Goal: Task Accomplishment & Management: Complete application form

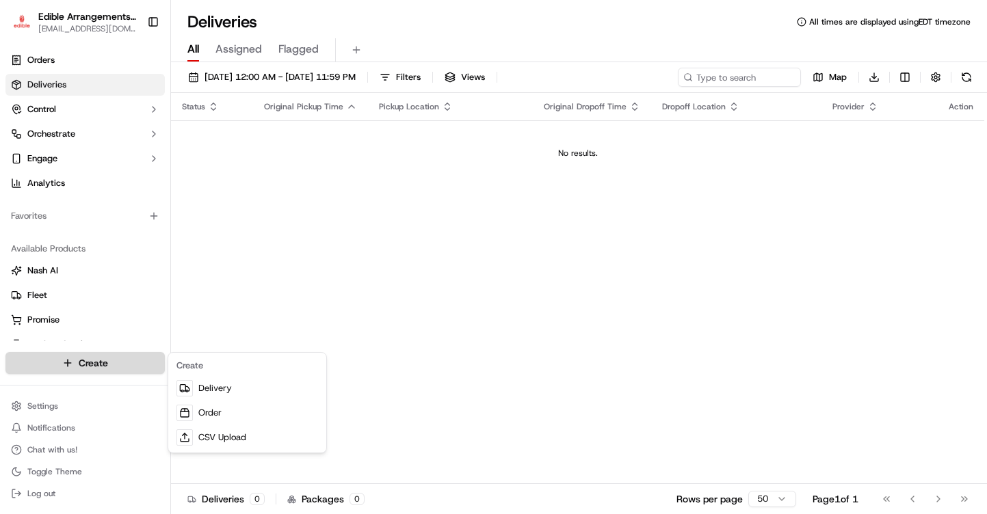
click at [111, 356] on html "Edible Arrangements - [GEOGRAPHIC_DATA][EMAIL_ADDRESS][DOMAIN_NAME] Toggle Side…" at bounding box center [493, 257] width 987 height 514
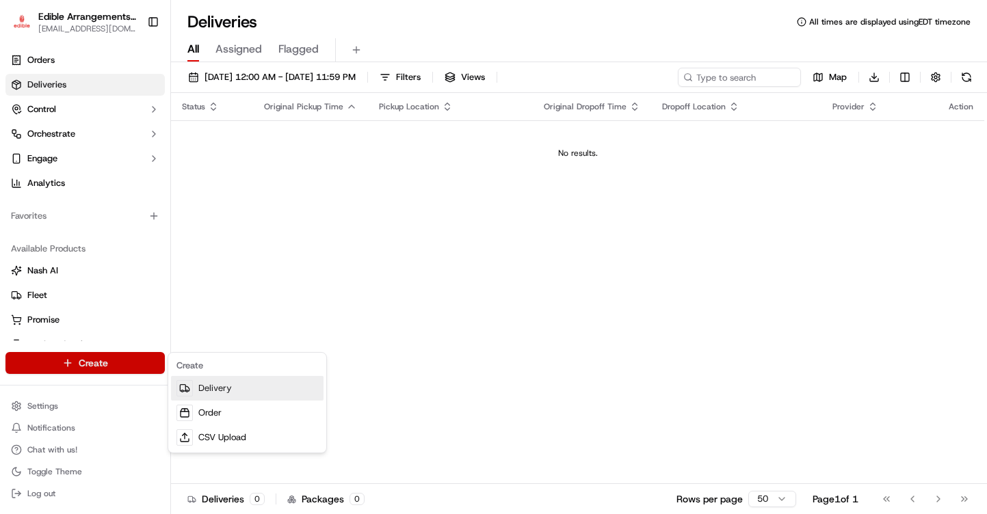
click at [207, 384] on link "Delivery" at bounding box center [247, 388] width 152 height 25
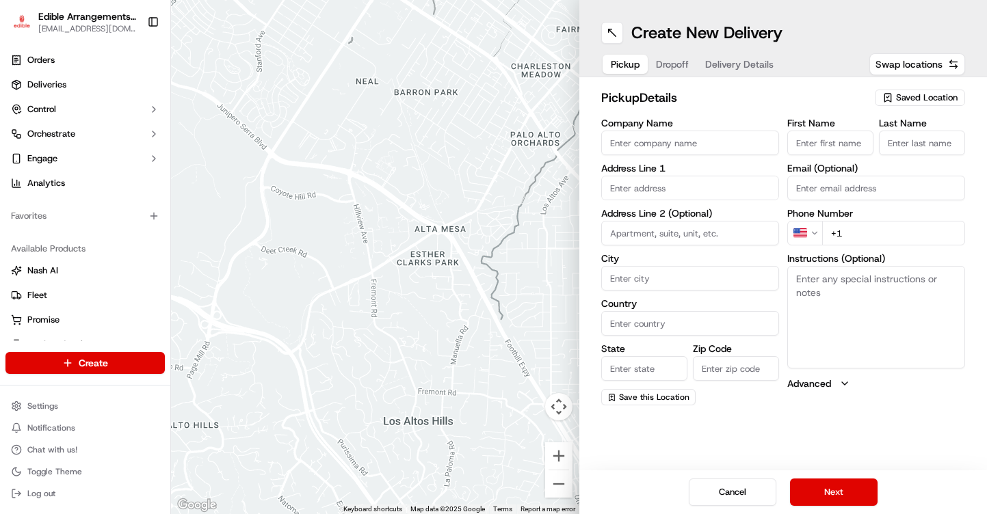
click at [929, 98] on span "Saved Location" at bounding box center [927, 98] width 62 height 12
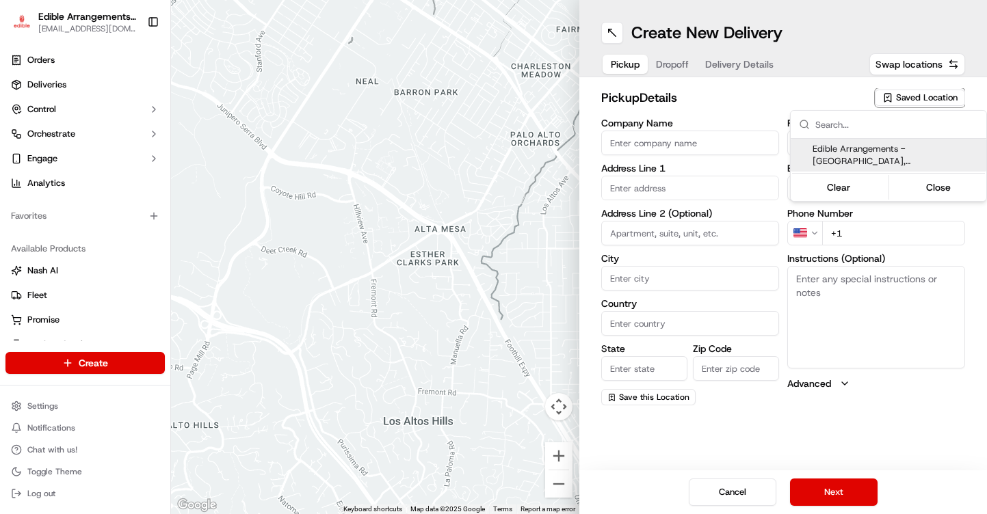
click at [858, 163] on span "Edible Arrangements - [GEOGRAPHIC_DATA], [GEOGRAPHIC_DATA] (NC1261)" at bounding box center [896, 155] width 168 height 25
type input "Edible Arrangements - [GEOGRAPHIC_DATA], [GEOGRAPHIC_DATA]"
type input "[STREET_ADDRESS]"
type input "Monroe"
type input "US"
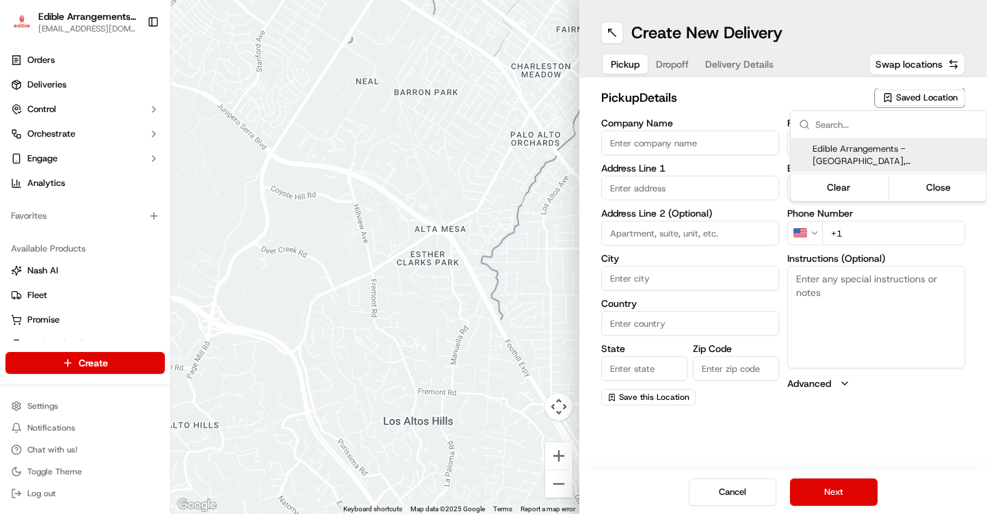
type input "NC"
type input "28110"
type input "[EMAIL_ADDRESS][DOMAIN_NAME]"
type input "[PHONE_NUMBER]"
type textarea "Please come inside the store to pick up the arrangement."
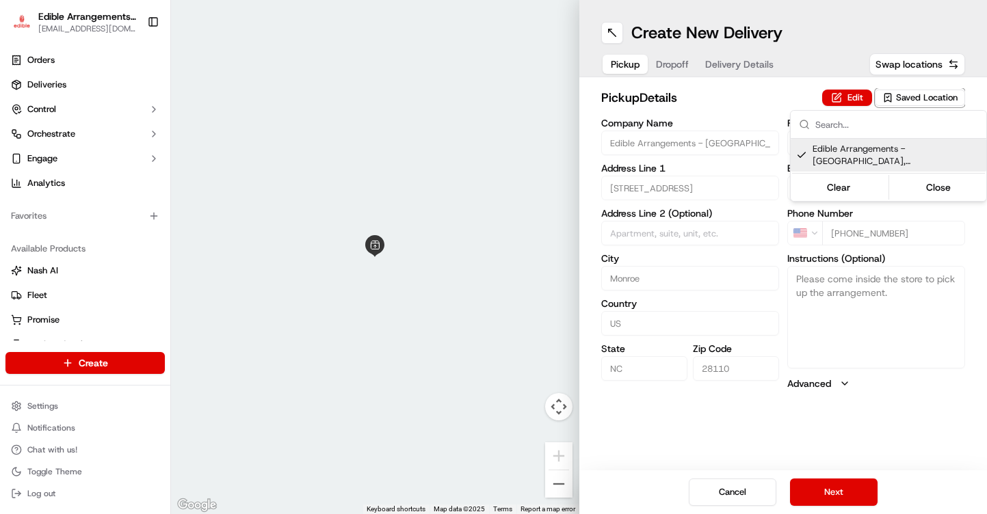
click at [942, 187] on button "Close" at bounding box center [939, 187] width 94 height 19
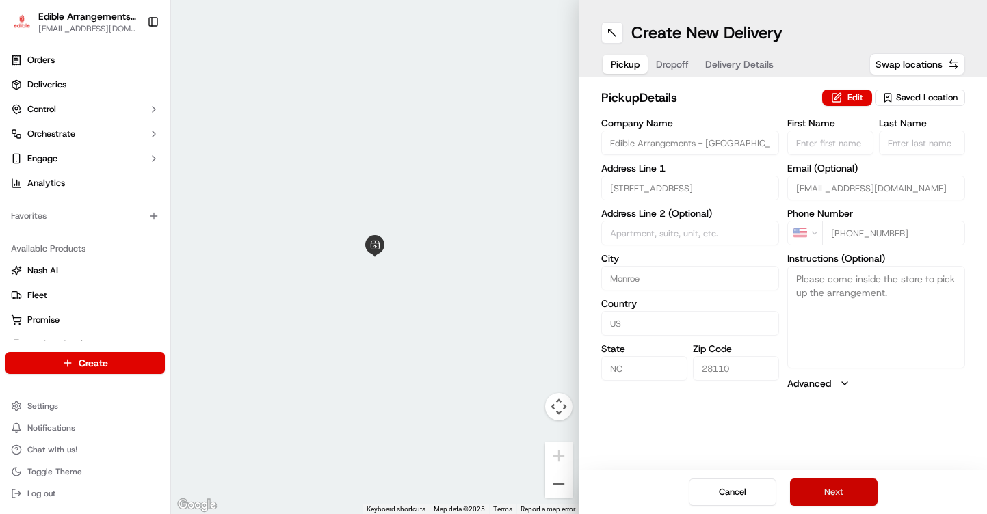
click at [868, 487] on button "Next" at bounding box center [834, 492] width 88 height 27
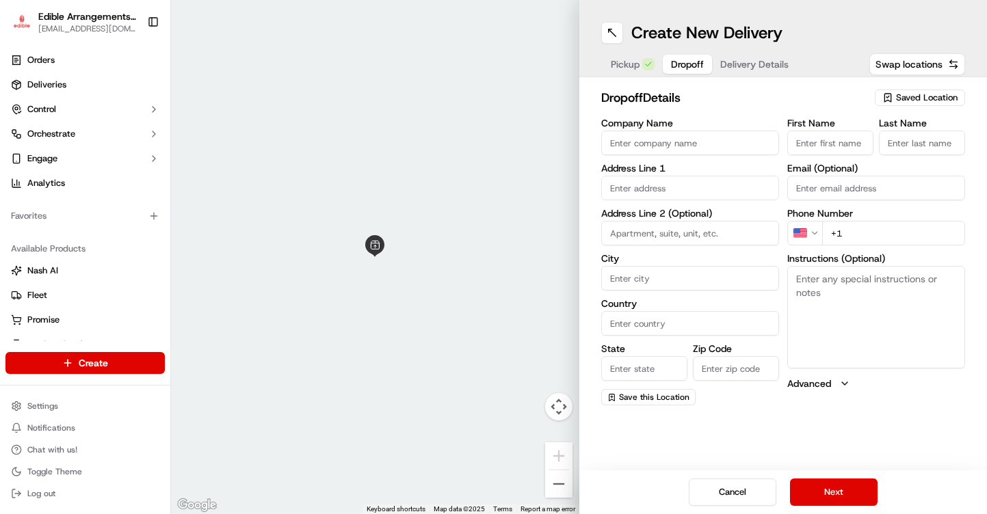
click at [684, 141] on input "Company Name" at bounding box center [690, 143] width 178 height 25
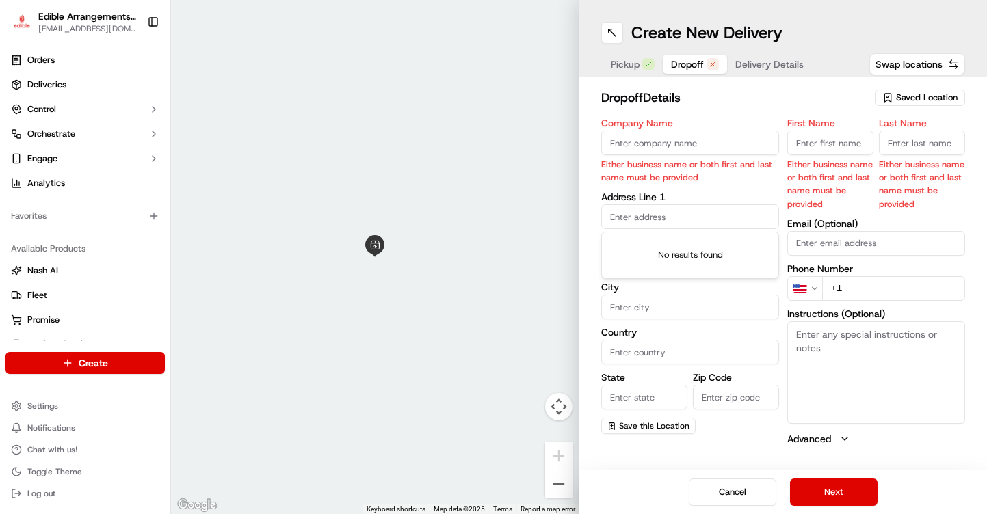
click at [643, 185] on div "Company Name Either business name or both first and last name must be provided …" at bounding box center [690, 282] width 178 height 328
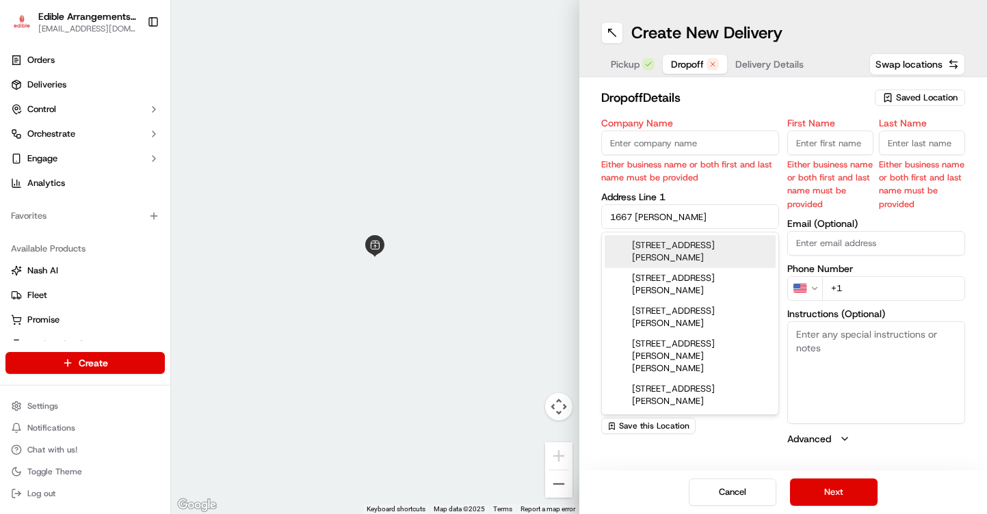
click at [723, 243] on div "[STREET_ADDRESS][PERSON_NAME]" at bounding box center [689, 251] width 171 height 33
type input "[STREET_ADDRESS][PERSON_NAME][PERSON_NAME]"
type input "[GEOGRAPHIC_DATA]"
type input "SC"
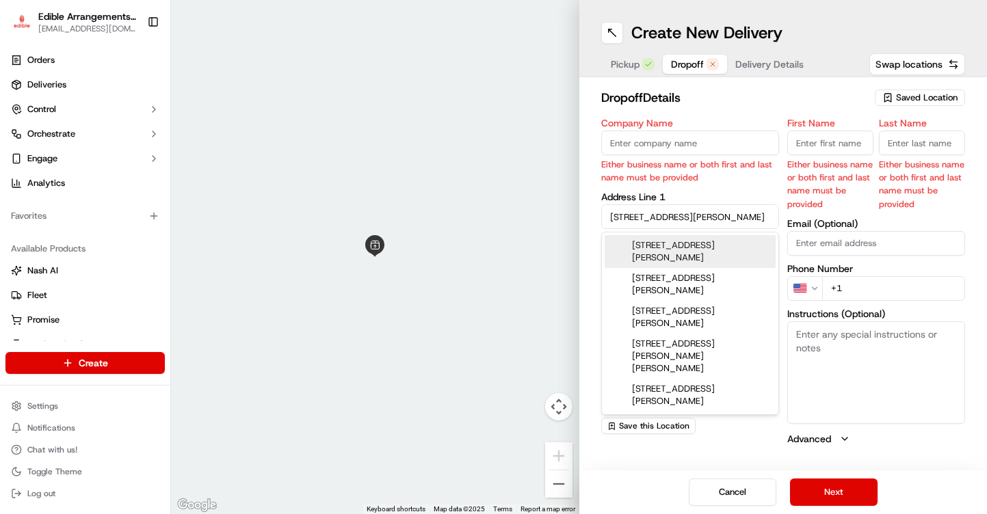
type input "29745"
type input "[STREET_ADDRESS][PERSON_NAME]"
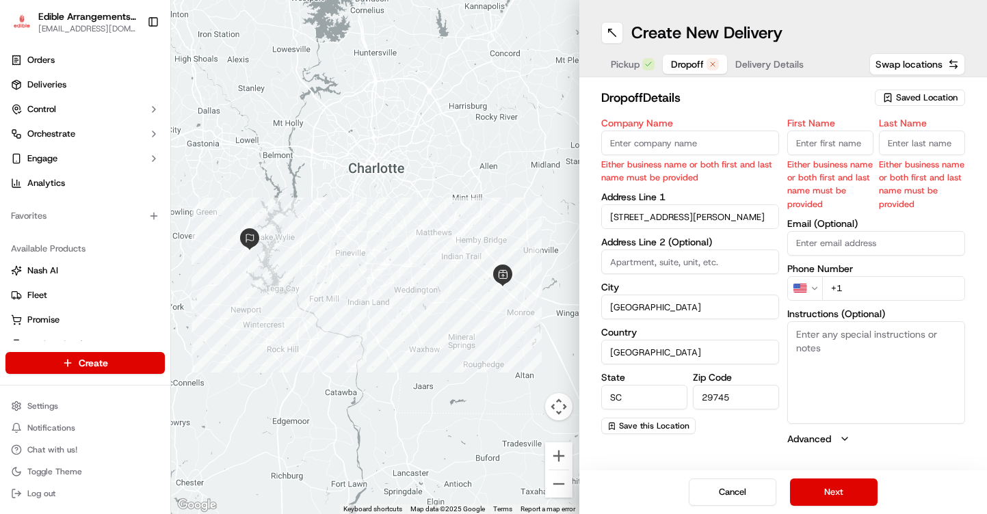
click at [836, 148] on input "First Name" at bounding box center [830, 143] width 86 height 25
type input "[PERSON_NAME]"
click at [915, 143] on input "Last Name" at bounding box center [922, 143] width 86 height 25
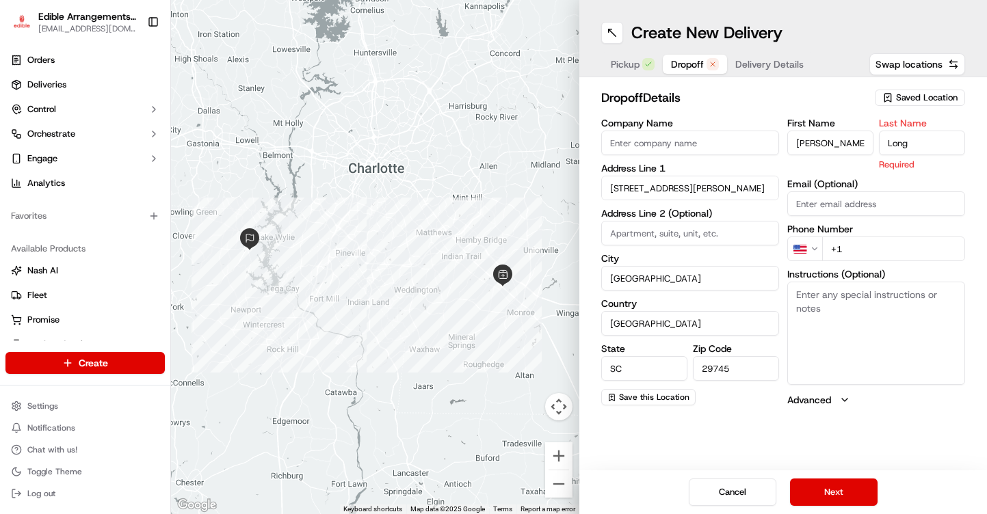
type input "Long"
click at [886, 247] on div "First Name [PERSON_NAME] Last Name Long Required Email (Optional) Phone Number …" at bounding box center [876, 262] width 178 height 289
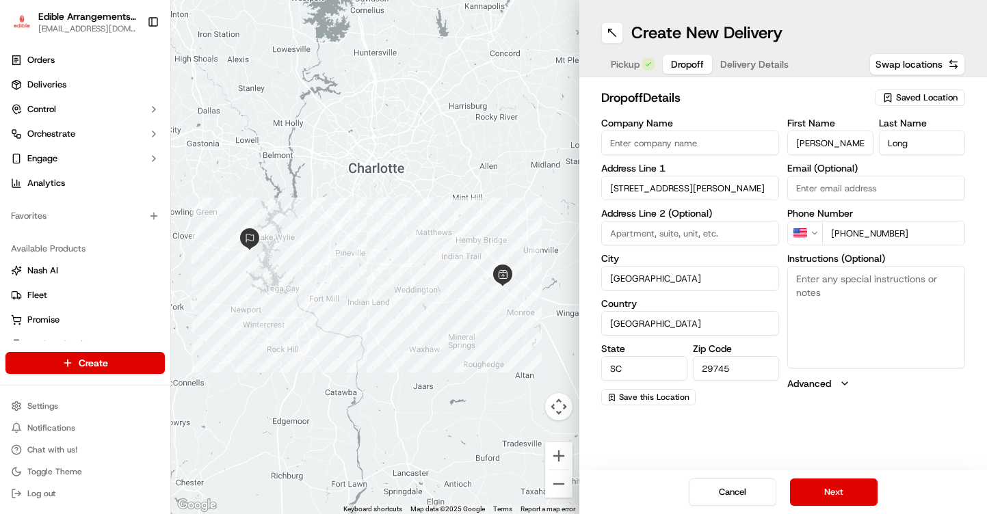
type input "[PHONE_NUMBER]"
click at [881, 284] on textarea "Instructions (Optional)" at bounding box center [876, 317] width 178 height 103
click at [850, 301] on textarea "Instructions (Optional)" at bounding box center [876, 317] width 178 height 103
click at [671, 275] on input "[GEOGRAPHIC_DATA]" at bounding box center [690, 278] width 178 height 25
click at [857, 295] on textarea "Instructions (Optional)" at bounding box center [876, 317] width 178 height 103
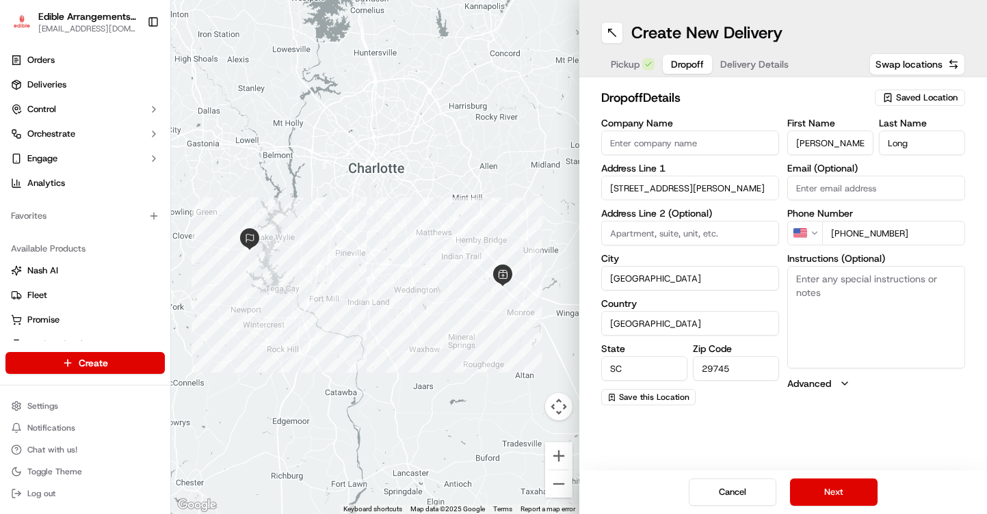
click at [924, 291] on textarea "Instructions (Optional)" at bounding box center [876, 317] width 178 height 103
click at [897, 294] on textarea "Instructions (Optional)" at bounding box center [876, 317] width 178 height 103
click at [892, 293] on textarea "Instructions (Optional)" at bounding box center [876, 317] width 178 height 103
click at [891, 291] on textarea "Instructions (Optional)" at bounding box center [876, 317] width 178 height 103
click at [890, 289] on textarea "Instructions (Optional)" at bounding box center [876, 317] width 178 height 103
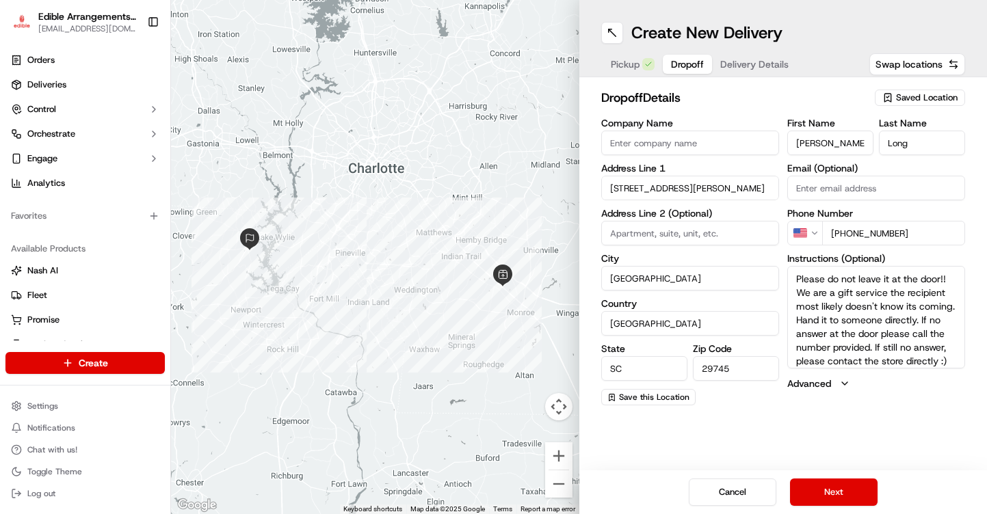
drag, startPoint x: 842, startPoint y: 359, endPoint x: 772, endPoint y: 241, distance: 137.1
click at [772, 241] on div "Company Name Address Line 1 [STREET_ADDRESS][PERSON_NAME] Address Line 2 (Optio…" at bounding box center [783, 261] width 364 height 287
type textarea "Please do not leave it at the door!! We are a gift service the recipient most l…"
click at [806, 440] on div "Create New Delivery Pickup Dropoff Delivery Details Swap locations dropoff Deta…" at bounding box center [783, 257] width 408 height 514
click at [851, 493] on button "Next" at bounding box center [834, 492] width 88 height 27
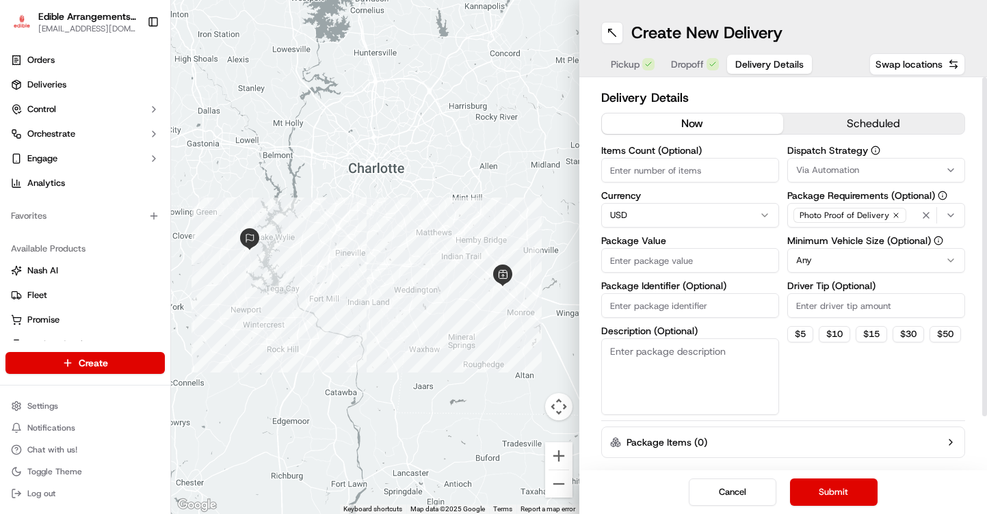
click at [660, 168] on input "Items Count (Optional)" at bounding box center [690, 170] width 178 height 25
type input "1"
click at [657, 265] on input "Package Value" at bounding box center [690, 260] width 178 height 25
type input "94.00"
click at [826, 496] on button "Submit" at bounding box center [834, 492] width 88 height 27
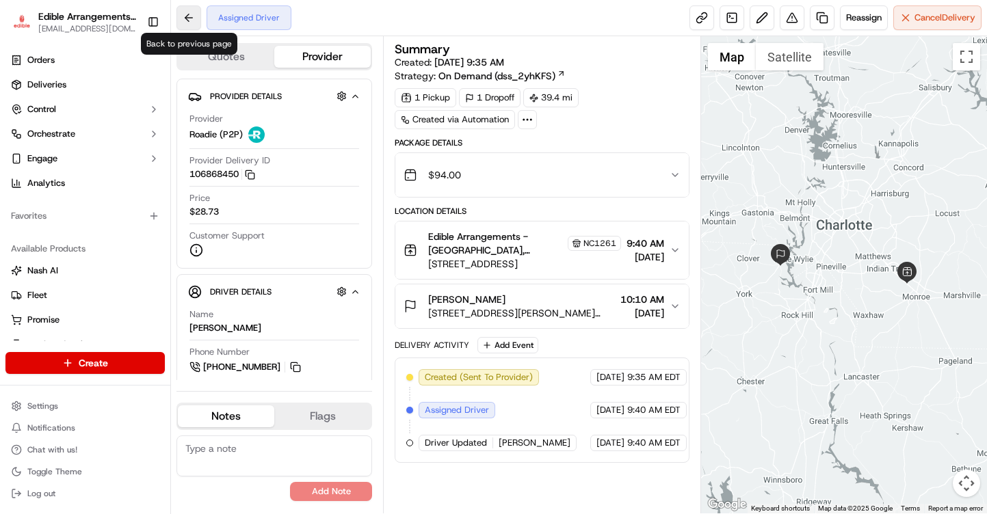
click at [187, 21] on button at bounding box center [188, 17] width 25 height 25
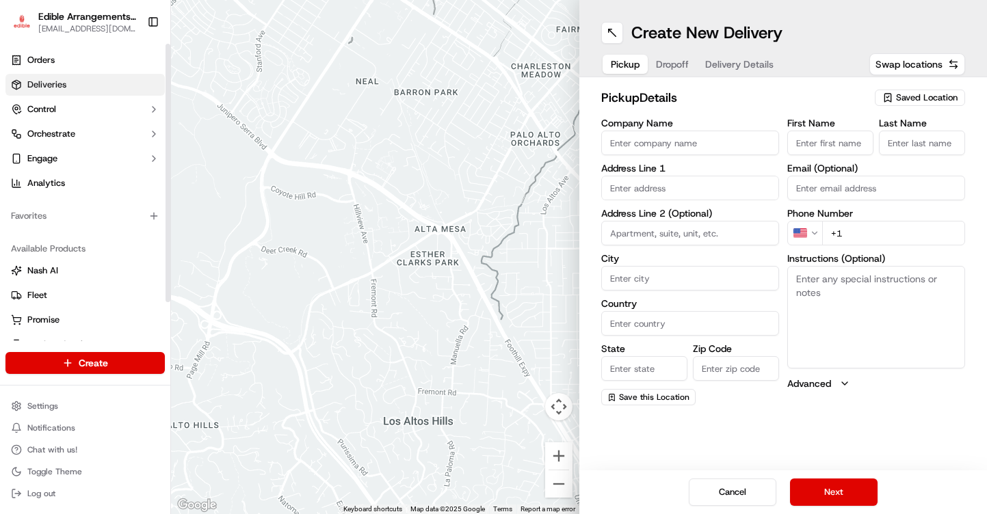
click at [44, 75] on link "Deliveries" at bounding box center [84, 85] width 159 height 22
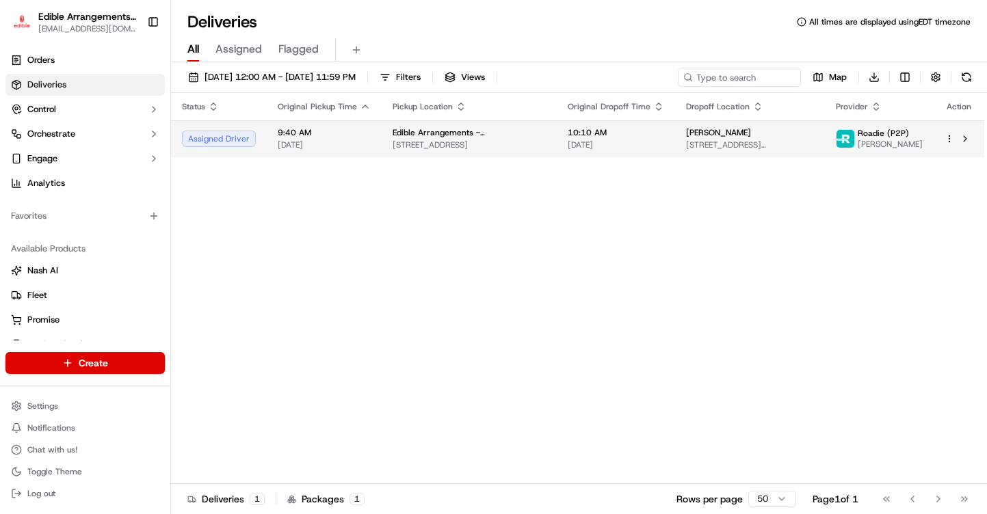
click at [568, 144] on span "[DATE]" at bounding box center [616, 144] width 96 height 11
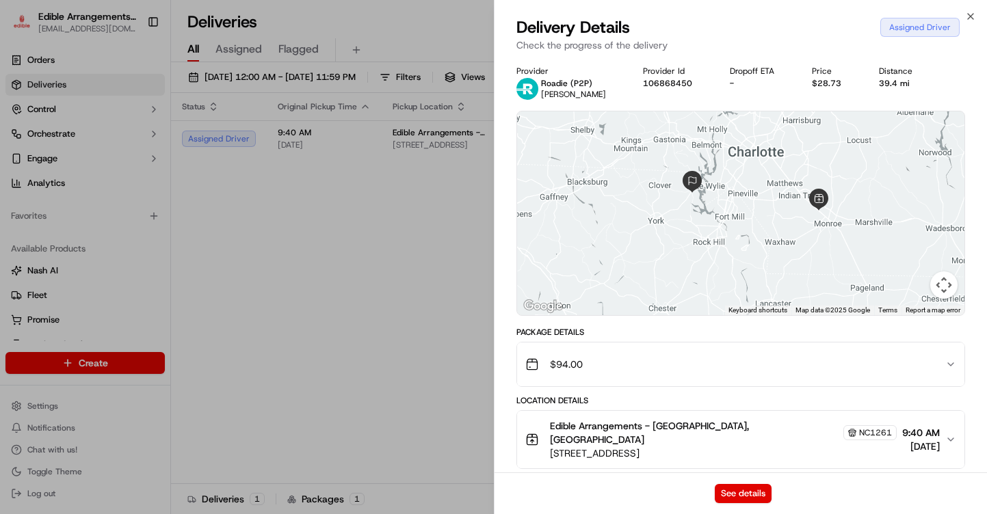
drag, startPoint x: 803, startPoint y: 255, endPoint x: 764, endPoint y: 198, distance: 68.5
click at [764, 198] on div at bounding box center [741, 213] width 448 height 204
